Goal: Task Accomplishment & Management: Manage account settings

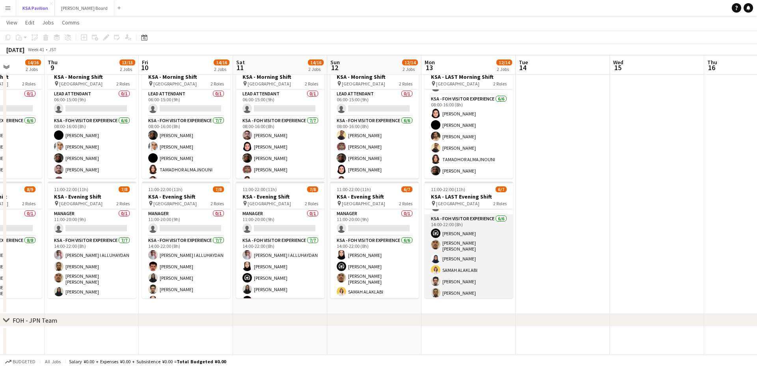
scroll to position [67, 0]
click at [457, 247] on app-card-role "KSA - FOH Visitor Experience [DATE] 14:00-22:00 (8h) [PERSON_NAME] [PERSON_NAME…" at bounding box center [469, 257] width 88 height 86
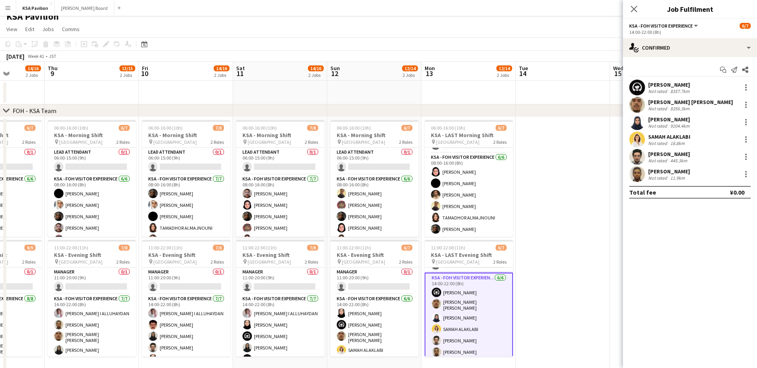
scroll to position [4, 0]
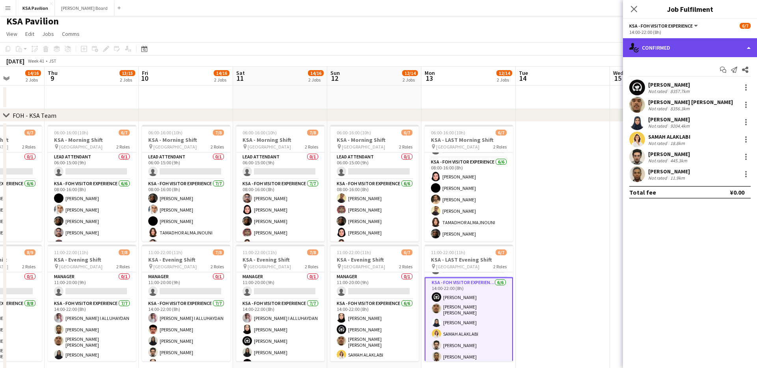
click at [748, 50] on div "single-neutral-actions-check-2 Confirmed" at bounding box center [690, 47] width 134 height 19
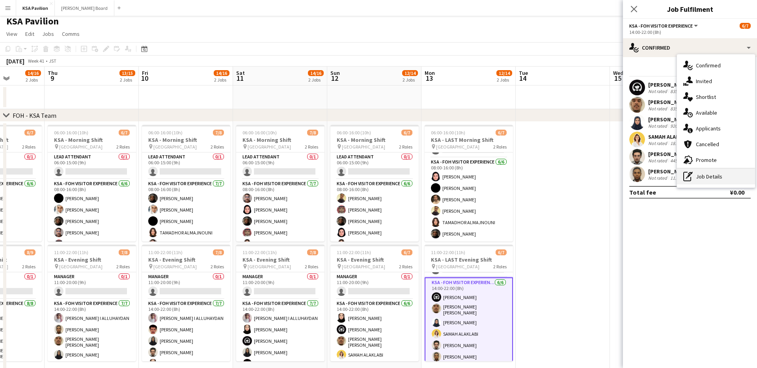
click at [698, 180] on div "pen-write Job Details" at bounding box center [716, 177] width 78 height 16
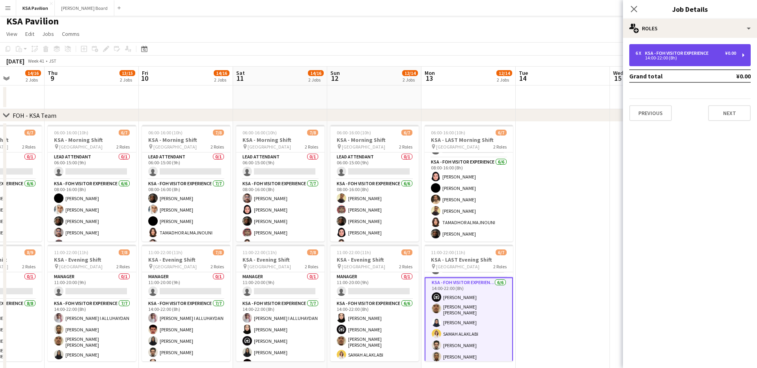
click at [744, 55] on div "6 x KSA - FOH Visitor Experience ¥0.00 14:00-22:00 (8h)" at bounding box center [689, 55] width 121 height 22
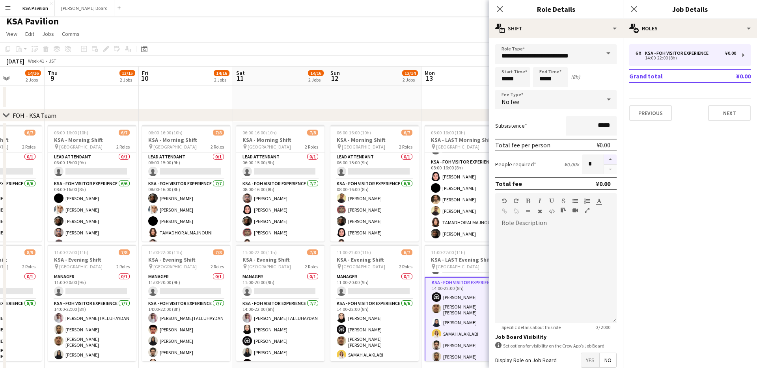
click at [610, 160] on button "button" at bounding box center [610, 160] width 13 height 10
type input "*"
click at [501, 11] on icon at bounding box center [499, 8] width 7 height 7
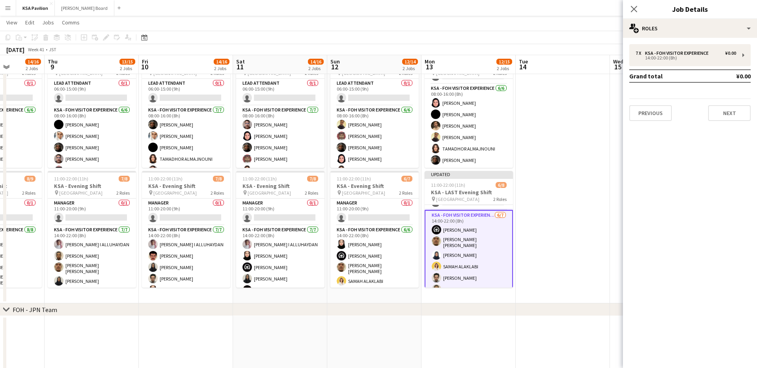
scroll to position [41, 0]
click at [473, 274] on app-card-role "KSA - FOH Visitor Experience [DATE] 14:00-22:00 (8h) Haya [PERSON_NAME] [PERSON…" at bounding box center [469, 240] width 88 height 99
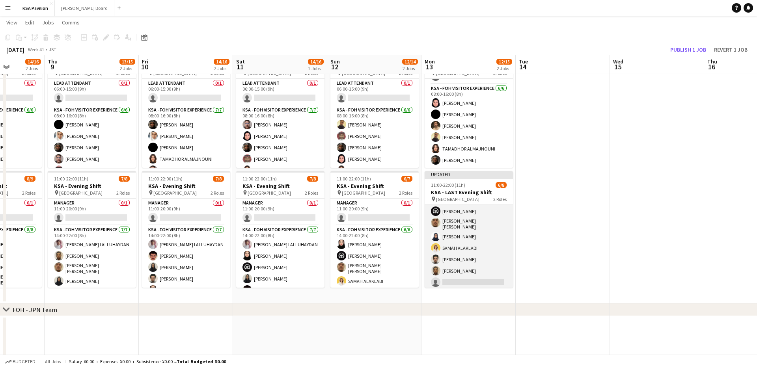
click at [485, 276] on app-card-role "KSA - FOH Visitor Experience [DATE] 14:00-22:00 (8h) Haya [PERSON_NAME] [PERSON…" at bounding box center [469, 241] width 88 height 98
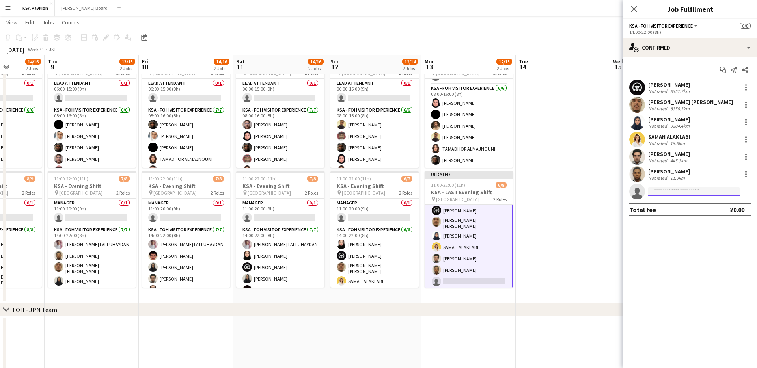
click at [664, 191] on input at bounding box center [693, 191] width 91 height 9
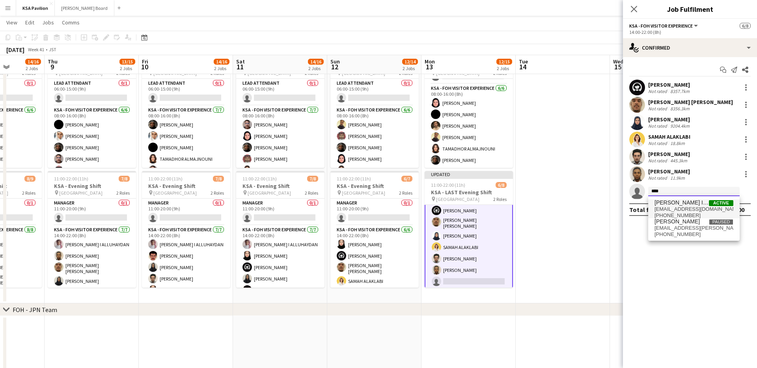
type input "****"
click at [678, 207] on span "[EMAIL_ADDRESS][DOMAIN_NAME]" at bounding box center [694, 209] width 79 height 6
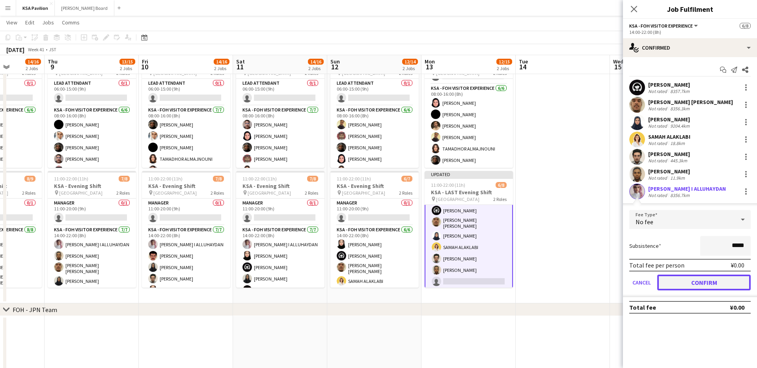
click at [684, 285] on button "Confirm" at bounding box center [703, 283] width 93 height 16
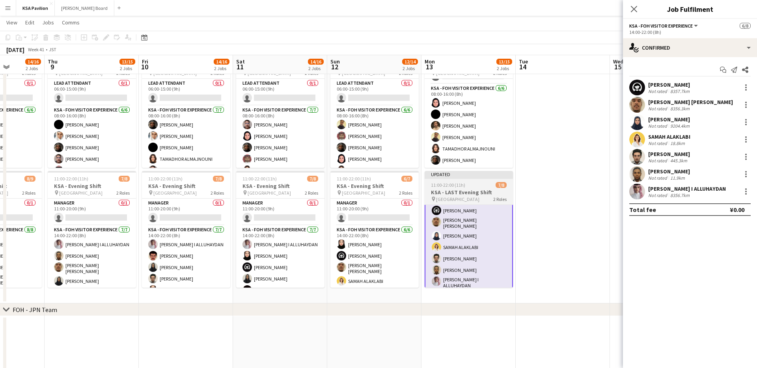
click at [464, 175] on div "Updated" at bounding box center [469, 174] width 88 height 6
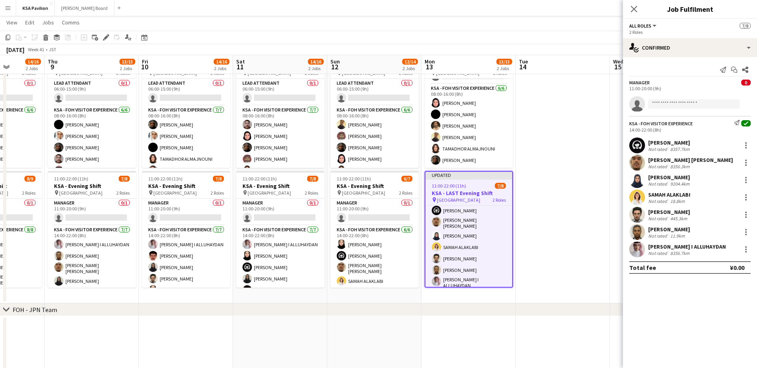
scroll to position [40, 0]
click at [634, 9] on icon at bounding box center [633, 8] width 7 height 7
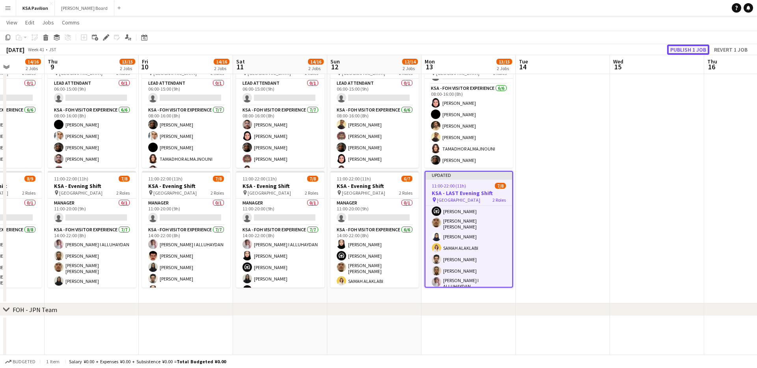
click at [680, 51] on button "Publish 1 job" at bounding box center [688, 50] width 42 height 10
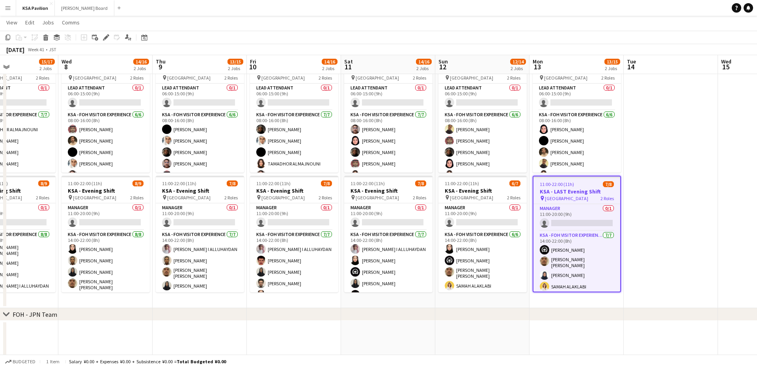
scroll to position [0, 252]
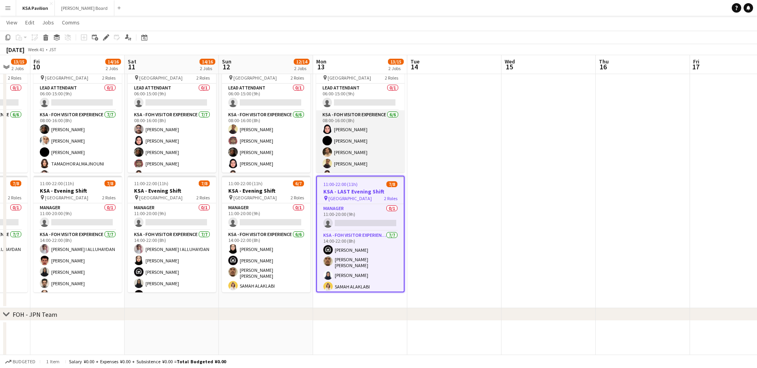
click at [355, 122] on app-card-role "KSA - FOH Visitor Experience [DATE] 08:00-16:00 (8h) [PERSON_NAME] Aloshaiwy [P…" at bounding box center [360, 152] width 88 height 84
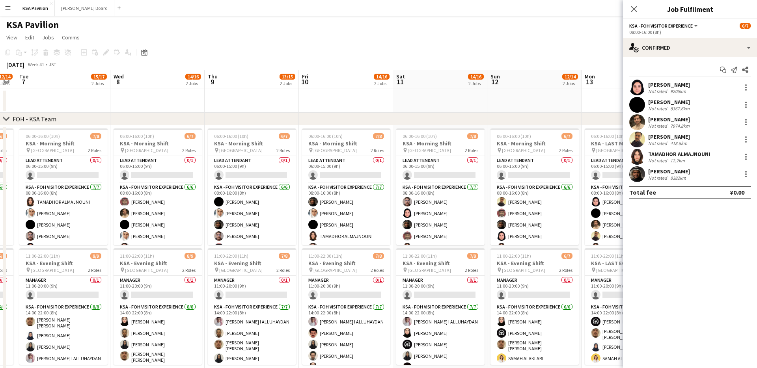
scroll to position [0, 172]
click at [634, 12] on icon "Close pop-in" at bounding box center [633, 8] width 7 height 7
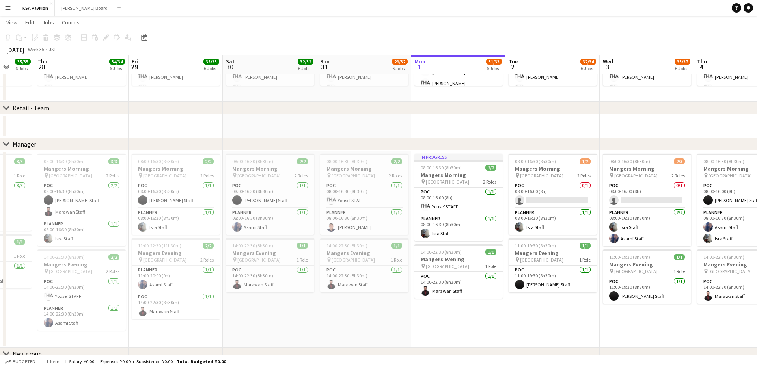
scroll to position [0, 250]
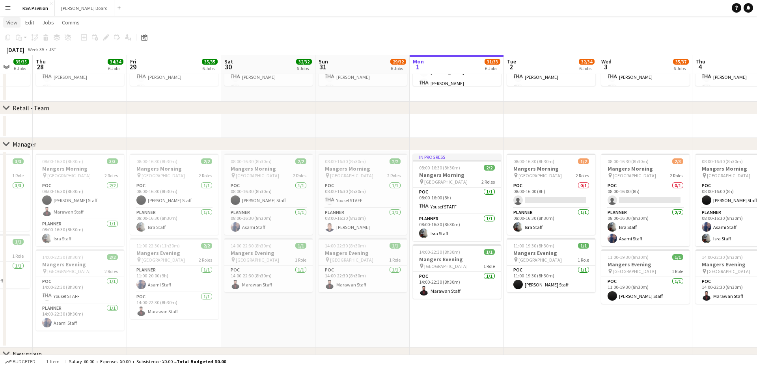
click at [16, 19] on span "View" at bounding box center [11, 22] width 11 height 7
click at [11, 13] on button "Menu" at bounding box center [8, 8] width 16 height 16
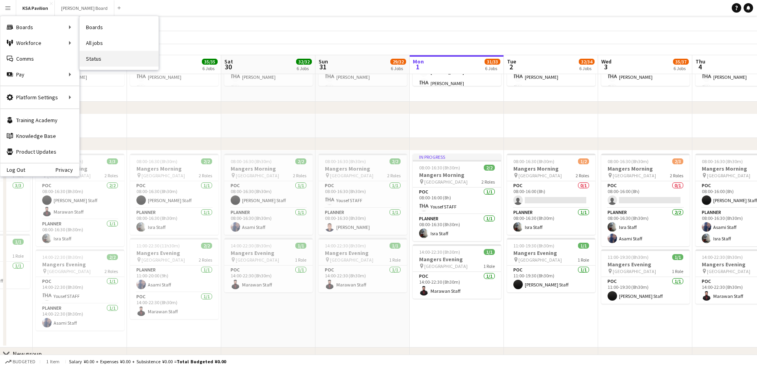
click at [99, 54] on link "Status" at bounding box center [119, 59] width 79 height 16
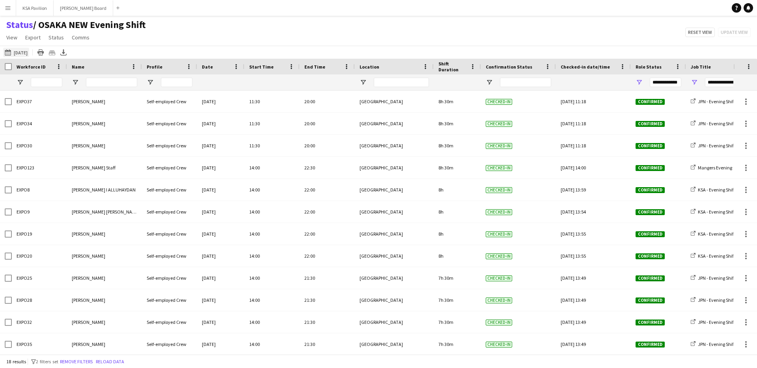
click at [21, 50] on button "[DATE] [DATE]" at bounding box center [16, 52] width 26 height 9
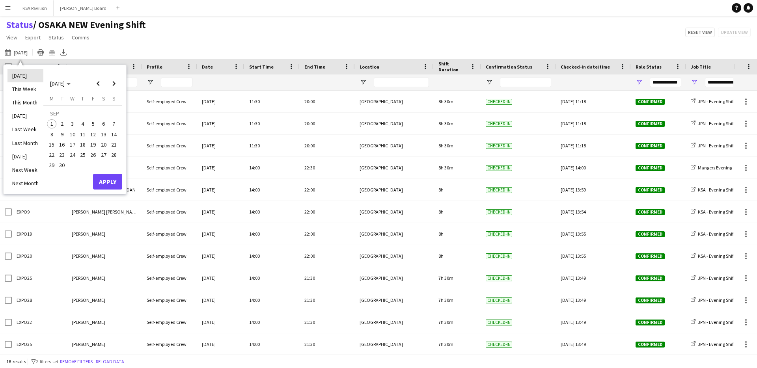
click at [26, 74] on li "[DATE]" at bounding box center [25, 75] width 36 height 13
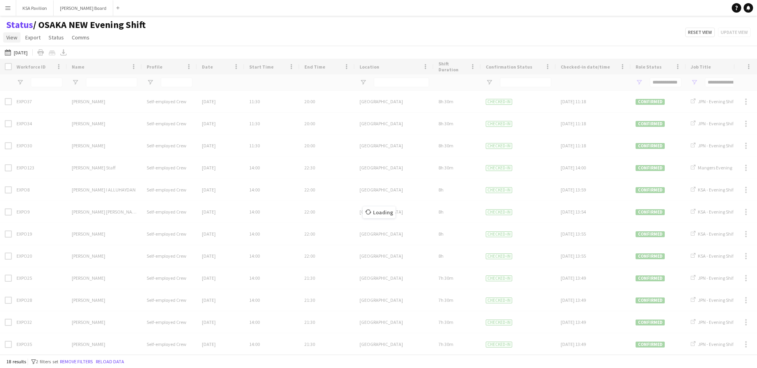
click at [9, 35] on span "View" at bounding box center [11, 37] width 11 height 7
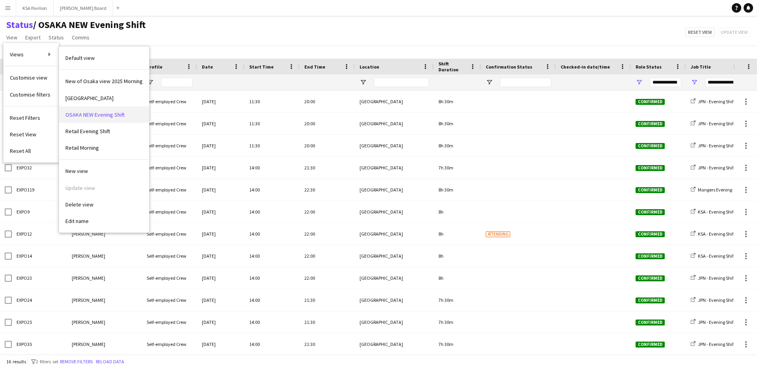
click at [104, 118] on link "OSAKA NEW Evening Shift" at bounding box center [104, 114] width 90 height 17
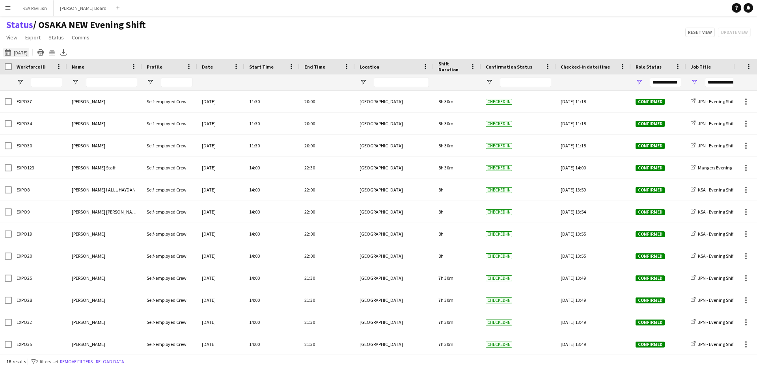
click at [19, 52] on button "[DATE] [DATE]" at bounding box center [16, 52] width 26 height 9
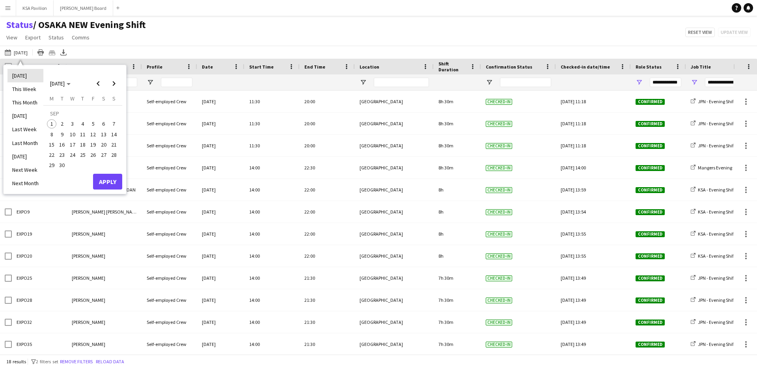
click at [28, 79] on li "[DATE]" at bounding box center [25, 75] width 36 height 13
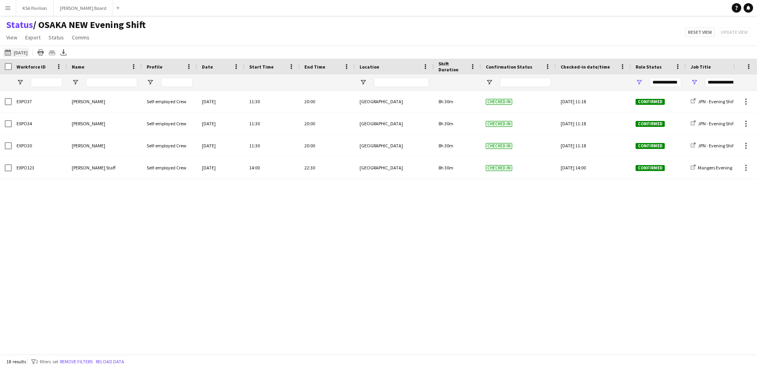
click at [27, 52] on button "01-09-2025 to 07-09-2025 08-07-2025" at bounding box center [16, 52] width 26 height 9
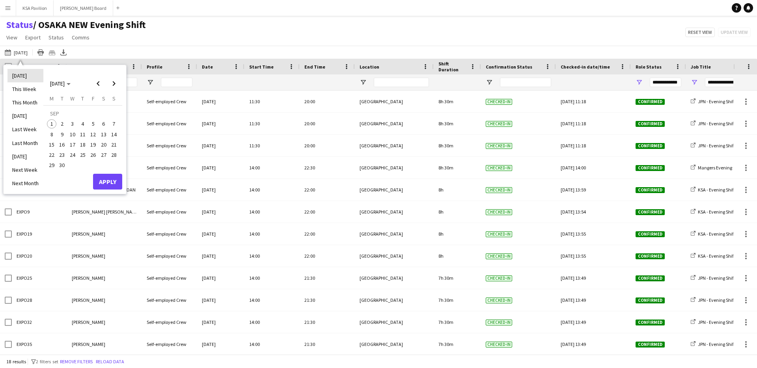
click at [23, 74] on li "[DATE]" at bounding box center [25, 75] width 36 height 13
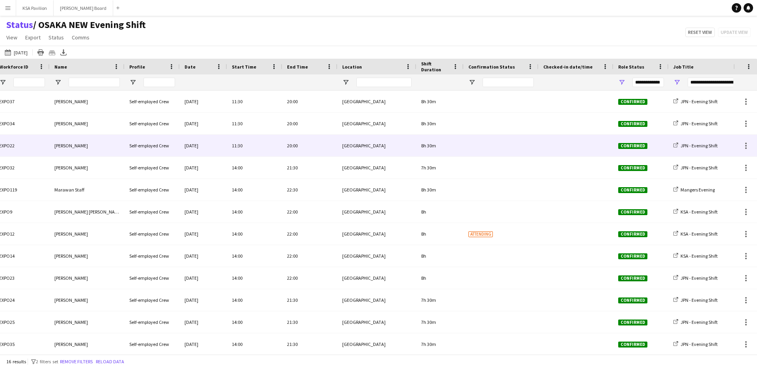
scroll to position [0, 21]
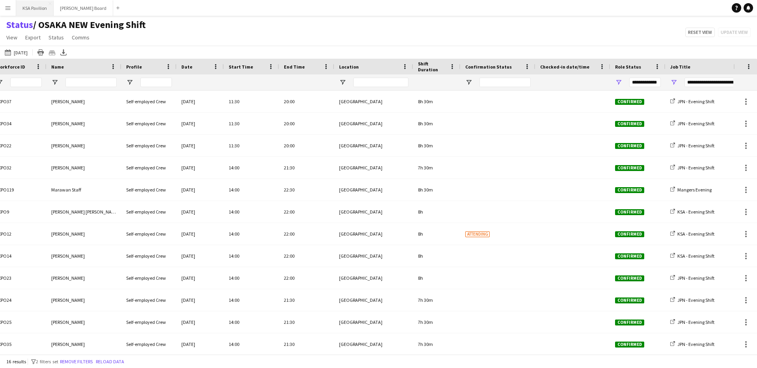
click at [35, 10] on button "KSA Pavilion Close" at bounding box center [34, 7] width 37 height 15
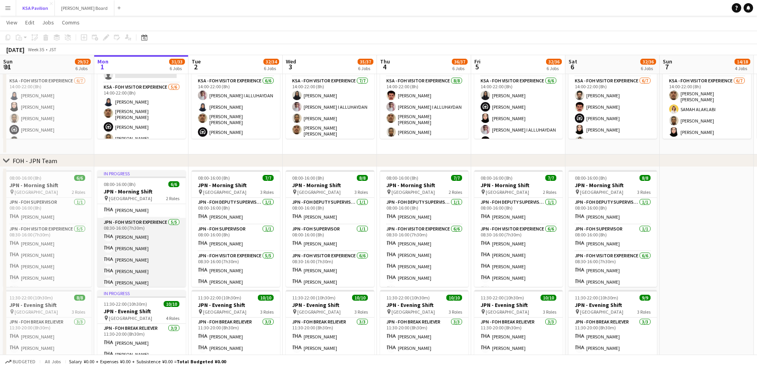
scroll to position [14, 0]
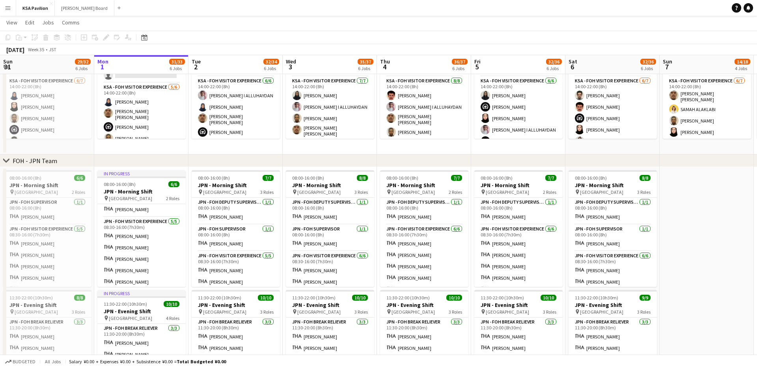
click at [7, 11] on button "Menu" at bounding box center [8, 8] width 16 height 16
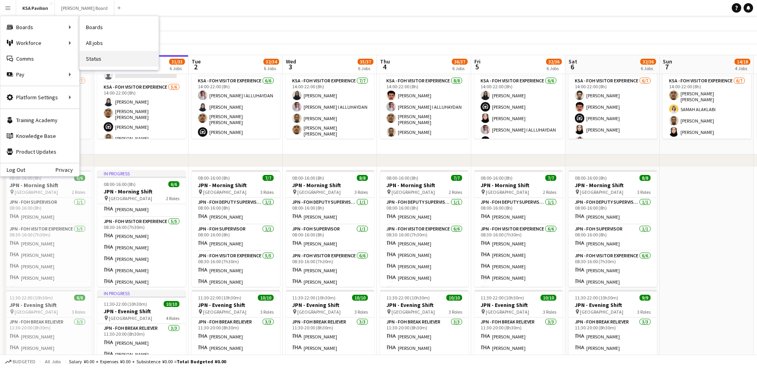
click at [95, 55] on link "Status" at bounding box center [119, 59] width 79 height 16
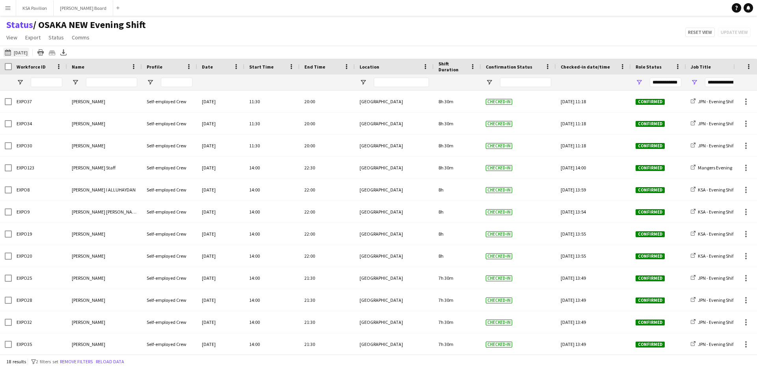
click at [29, 54] on button "Today 08-07-2025" at bounding box center [16, 52] width 26 height 9
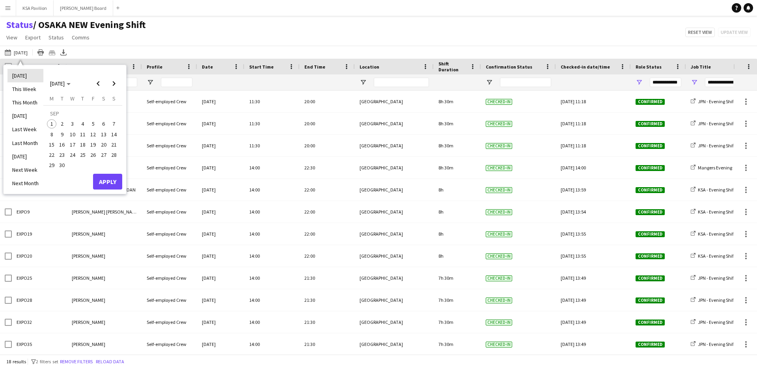
click at [34, 73] on li "[DATE]" at bounding box center [25, 75] width 36 height 13
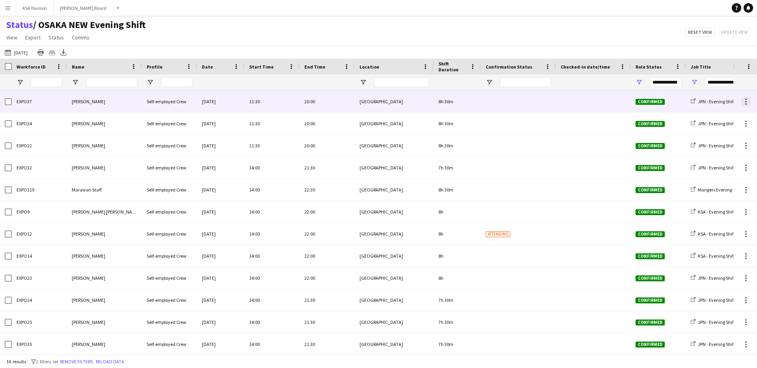
click at [745, 102] on div at bounding box center [746, 102] width 2 height 2
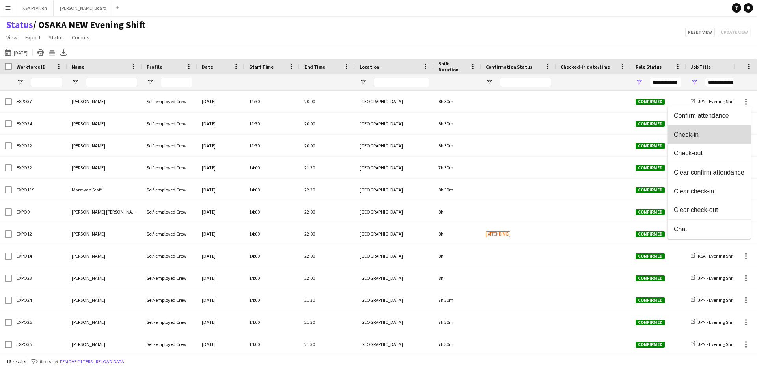
click at [702, 135] on span "Check-in" at bounding box center [709, 134] width 71 height 7
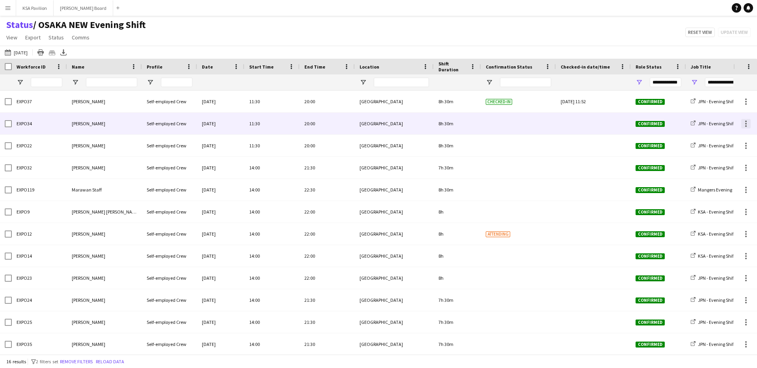
click at [749, 125] on div at bounding box center [745, 123] width 9 height 9
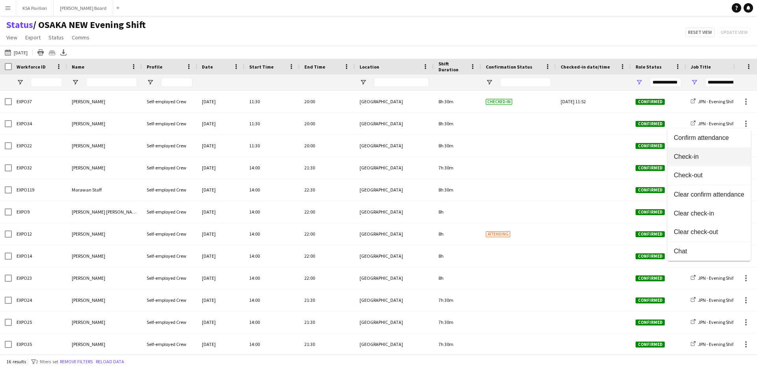
click at [709, 160] on span "Check-in" at bounding box center [709, 156] width 71 height 7
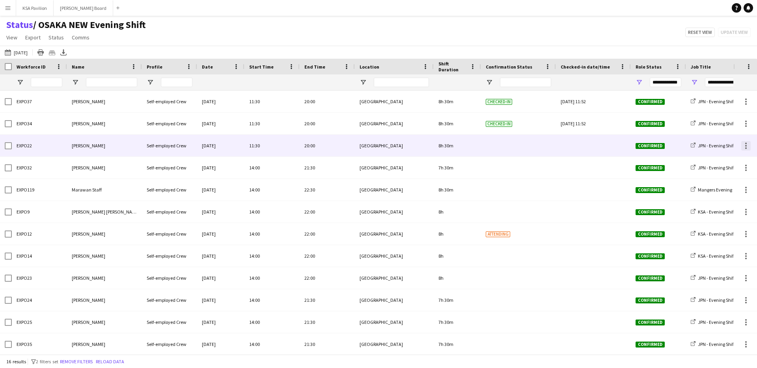
click at [746, 145] on div at bounding box center [746, 146] width 2 height 2
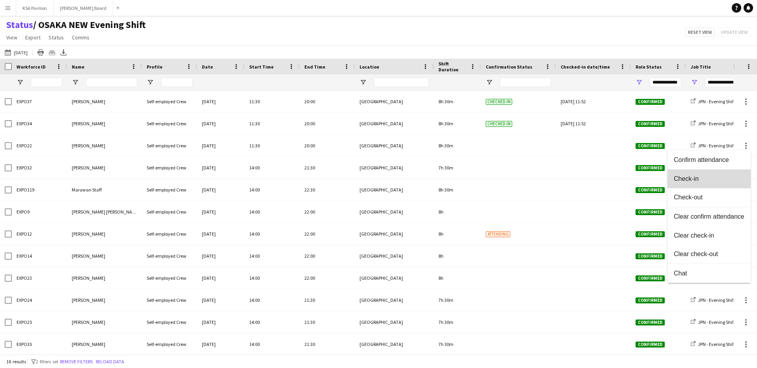
click at [710, 183] on button "Check-in" at bounding box center [709, 179] width 83 height 19
